Goal: Task Accomplishment & Management: Use online tool/utility

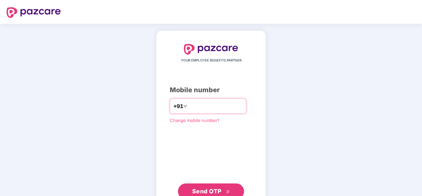
click at [214, 111] on input "number" at bounding box center [216, 106] width 54 height 11
type input "**********"
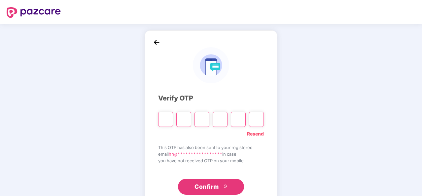
type input "*"
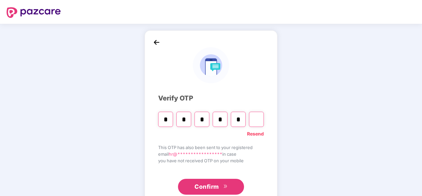
type input "*"
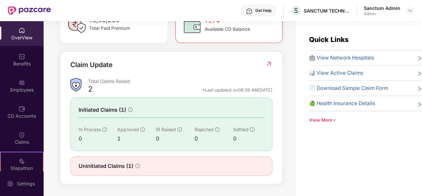
scroll to position [21, 0]
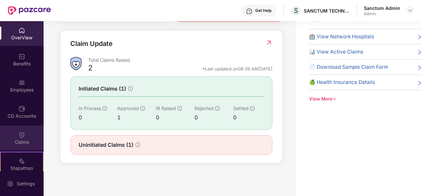
click at [38, 140] on div "Claims" at bounding box center [22, 142] width 44 height 7
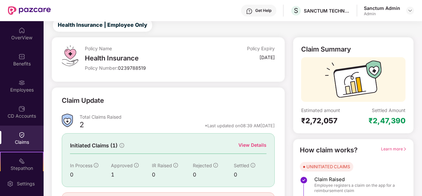
scroll to position [62, 0]
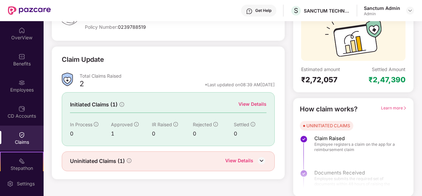
click at [243, 159] on div "View Details" at bounding box center [239, 161] width 28 height 9
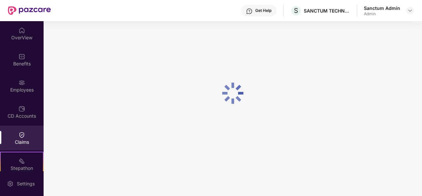
scroll to position [21, 0]
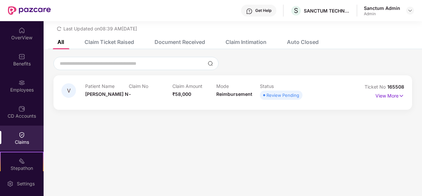
click at [295, 97] on div "Review Pending" at bounding box center [283, 95] width 33 height 7
click at [378, 96] on p "View More" at bounding box center [390, 95] width 29 height 9
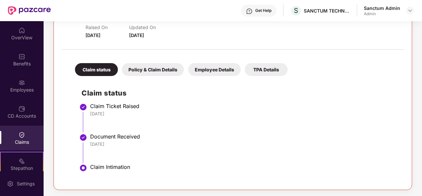
scroll to position [0, 0]
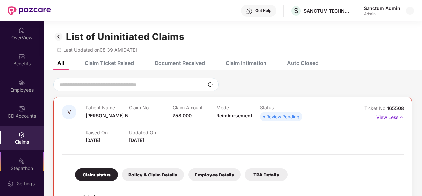
click at [121, 60] on div "Claim Ticket Raised" at bounding box center [110, 63] width 50 height 7
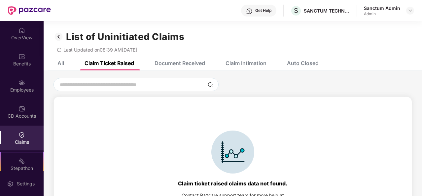
click at [166, 59] on div "Document Received" at bounding box center [175, 63] width 60 height 15
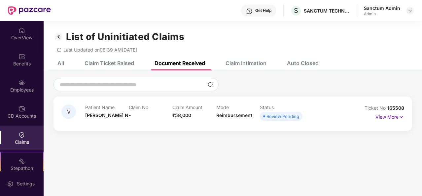
click at [247, 60] on div "Claim Intimation" at bounding box center [246, 63] width 41 height 7
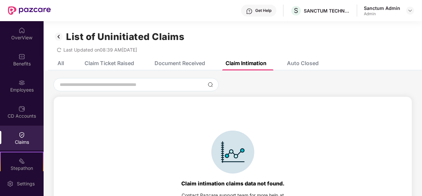
click at [309, 60] on div "Auto Closed" at bounding box center [303, 63] width 32 height 7
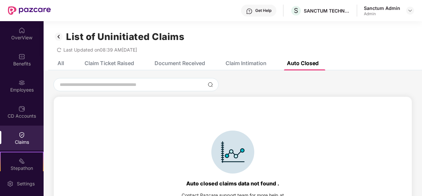
click at [194, 62] on div "Document Received" at bounding box center [180, 63] width 51 height 7
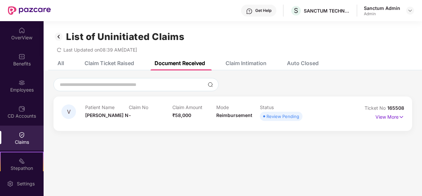
click at [290, 115] on div "Review Pending" at bounding box center [283, 116] width 33 height 7
click at [399, 116] on img at bounding box center [402, 116] width 6 height 7
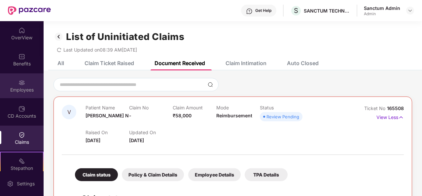
click at [17, 90] on div "Employees" at bounding box center [22, 90] width 44 height 7
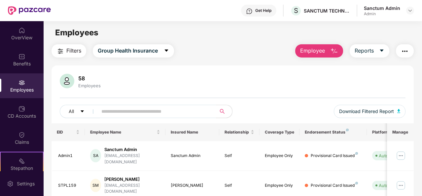
scroll to position [132, 0]
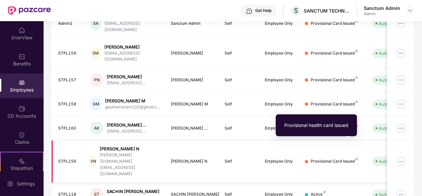
click at [356, 158] on img at bounding box center [357, 159] width 3 height 3
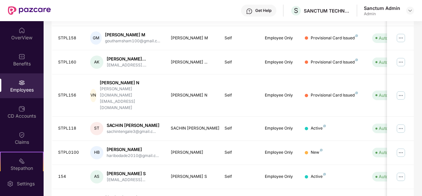
scroll to position [33, 0]
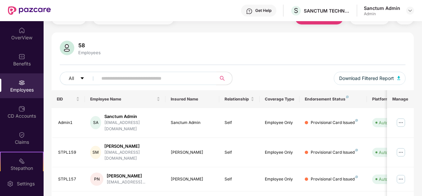
click at [124, 76] on input "text" at bounding box center [154, 78] width 106 height 10
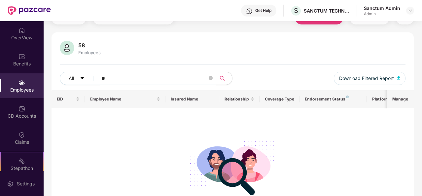
type input "*"
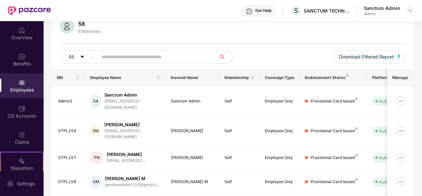
scroll to position [0, 0]
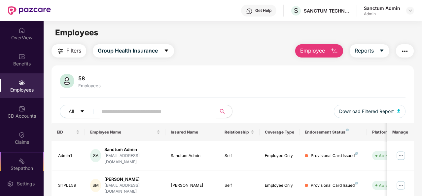
click at [146, 112] on input "text" at bounding box center [154, 111] width 106 height 10
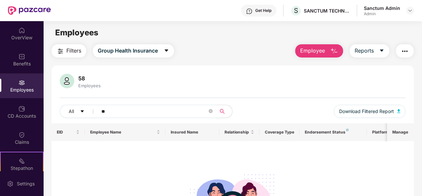
type input "*"
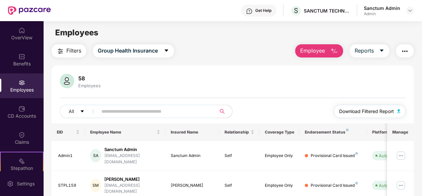
click at [399, 110] on img "button" at bounding box center [399, 111] width 3 height 4
